Goal: Entertainment & Leisure: Browse casually

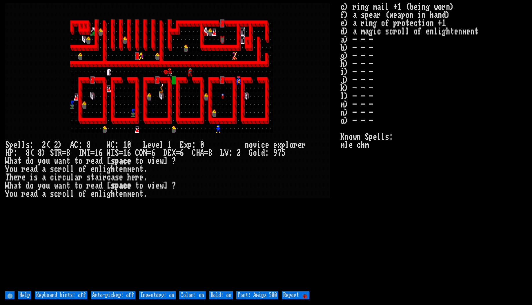
click at [386, 208] on stats "c) ring mail +1 (being worn) f) a spear (weapon in hand) e) a ring of protectio…" at bounding box center [433, 146] width 186 height 287
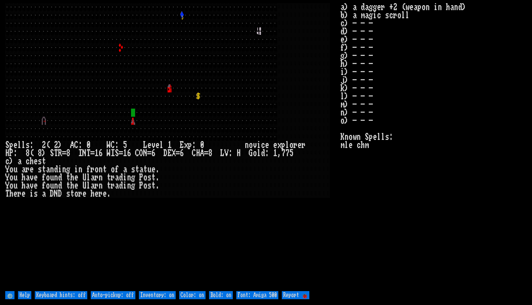
click at [293, 204] on larn at bounding box center [172, 146] width 335 height 287
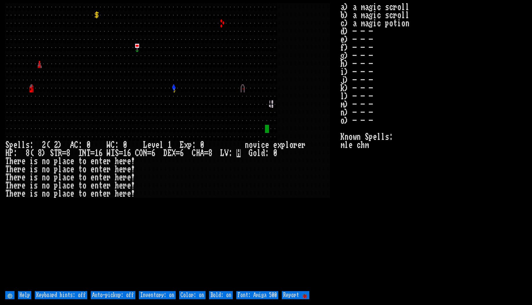
click at [439, 224] on stats "a) a magic scroll b) a magic scroll c) a magic potion d) - - - e) - - - f) - - …" at bounding box center [433, 146] width 186 height 287
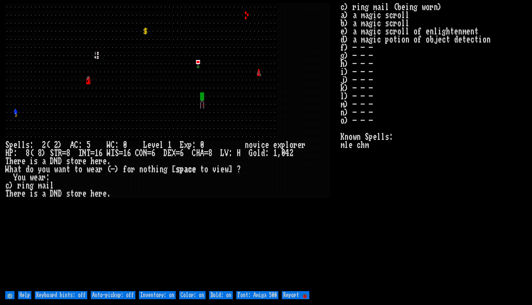
click at [463, 239] on stats "c) ring mail (being worn) a) a magic scroll b) a magic scroll e) a magic scroll…" at bounding box center [433, 146] width 186 height 287
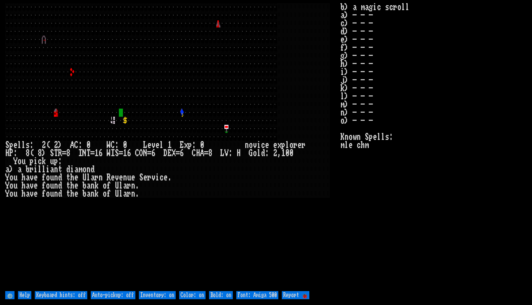
click at [368, 233] on stats "b) a magic scroll a) - - - c) - - - d) - - - e) - - - f) - - - g) - - - h) - - …" at bounding box center [433, 146] width 186 height 287
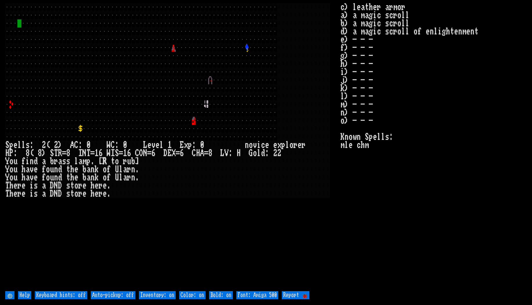
click at [426, 189] on stats "c) leather armor a) a magic scroll b) a magic scroll d) a magic scroll of enlig…" at bounding box center [433, 146] width 186 height 287
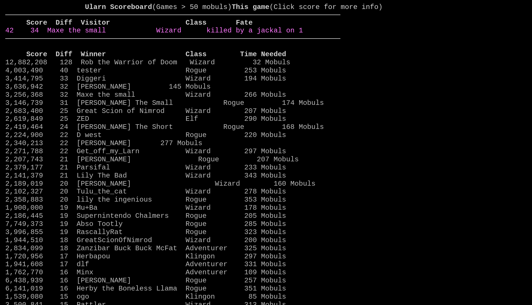
click at [277, 34] on link "42 34 Maxe the small Wizard killed by a jackal on 1" at bounding box center [154, 31] width 298 height 8
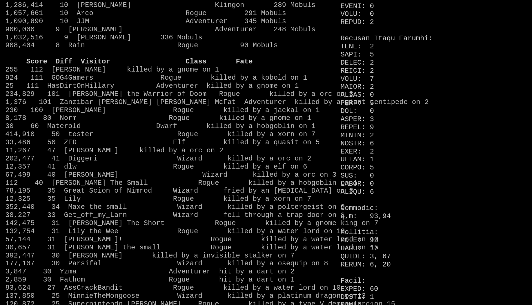
scroll to position [577, 0]
